Goal: Understand process/instructions: Learn how to perform a task or action

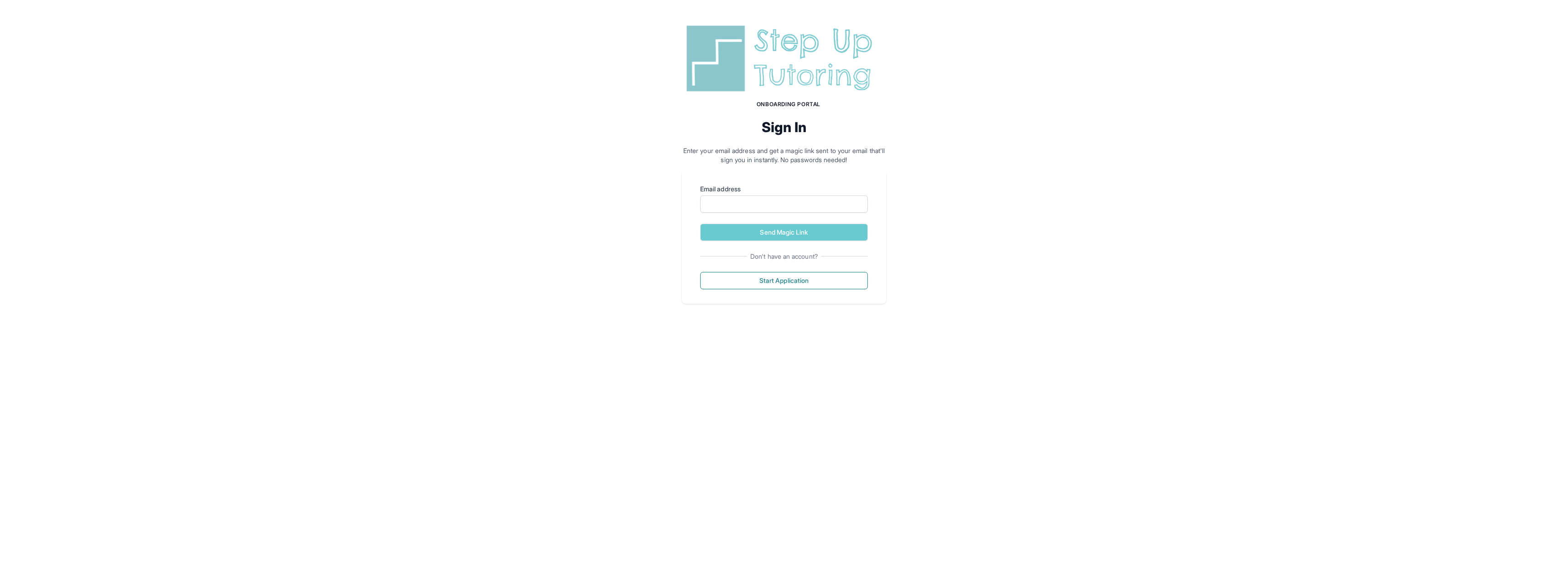
click at [780, 213] on form "Email address Send Magic Link" at bounding box center [784, 212] width 168 height 57
click at [777, 206] on input "Email address" at bounding box center [784, 204] width 168 height 17
type input "**********"
click at [797, 231] on button "Send Magic Link" at bounding box center [784, 232] width 168 height 17
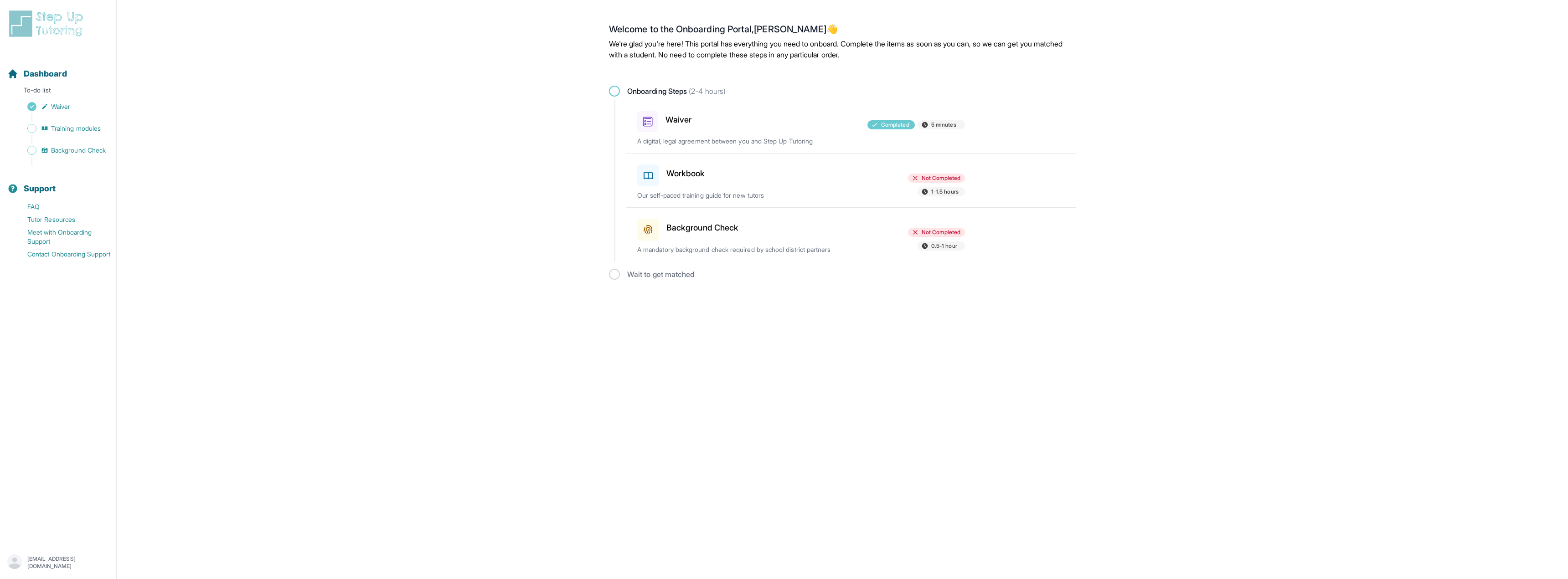
click at [690, 175] on h3 "Workbook" at bounding box center [686, 173] width 39 height 13
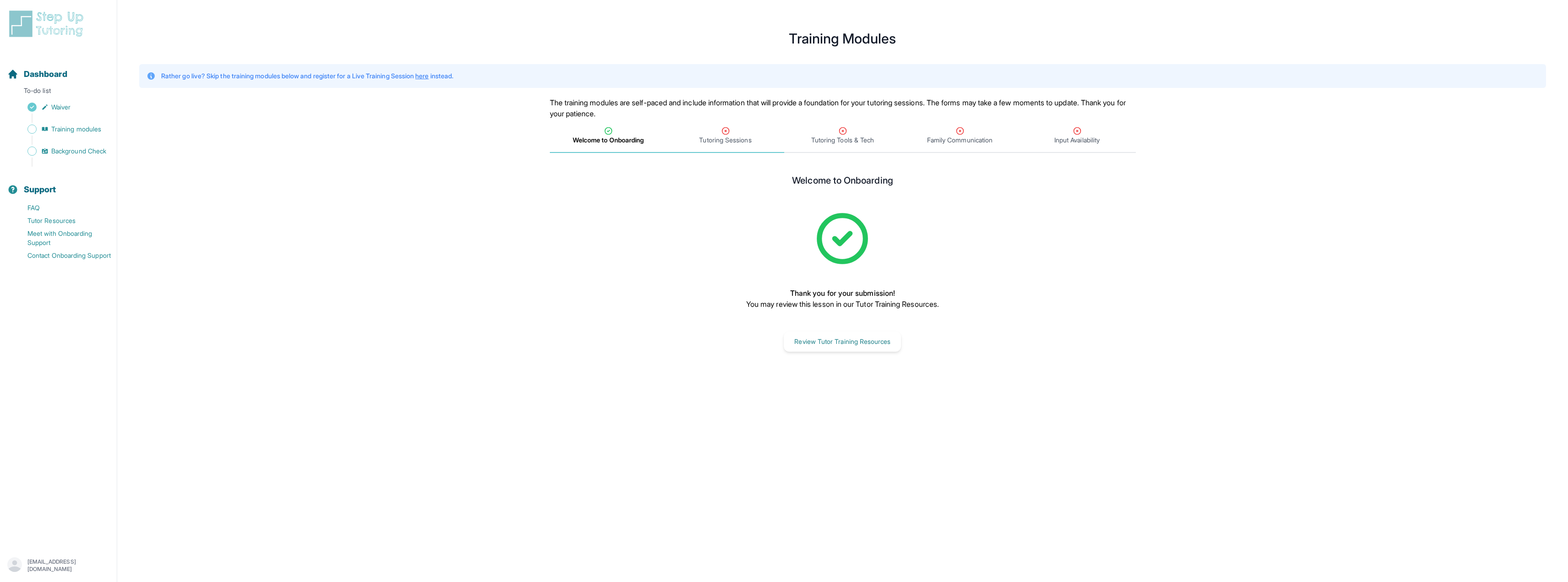
click at [721, 141] on span "Tutoring Sessions" at bounding box center [724, 140] width 52 height 9
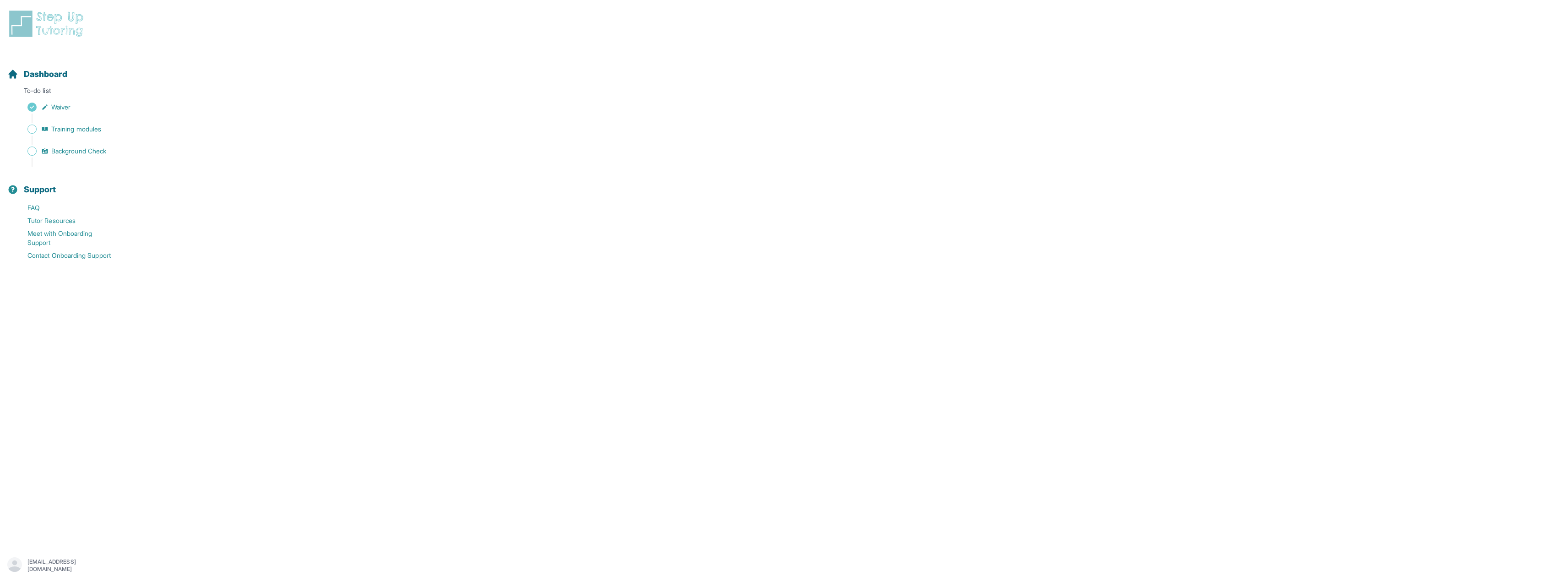
scroll to position [164, 0]
